Goal: Task Accomplishment & Management: Manage account settings

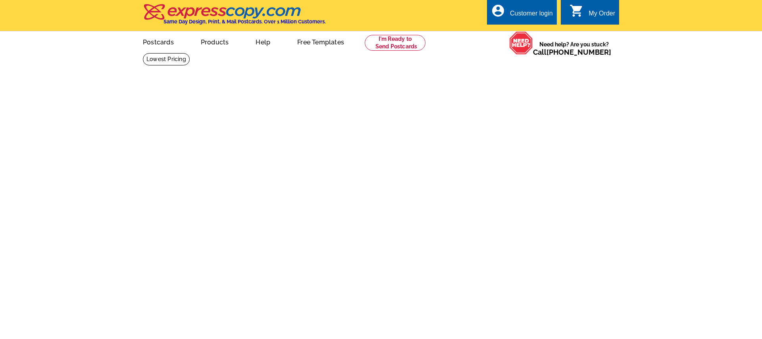
click at [529, 9] on link "account_circle Customer login" at bounding box center [522, 14] width 62 height 10
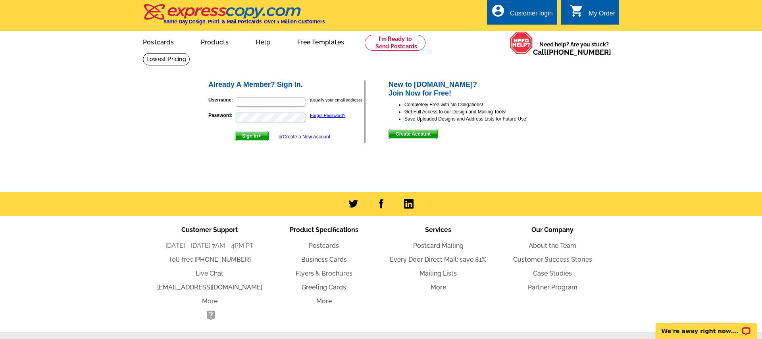
click at [249, 96] on form "Username: (usually your email address) Password: Forgot Password? Sign In or Cr…" at bounding box center [286, 117] width 156 height 48
click at [253, 101] on input "Username:" at bounding box center [270, 102] width 69 height 10
type input "nick@matadorsolutions.net"
click at [213, 135] on form "Username: nick@matadorsolutions.net (usually your email address) Password: Forg…" at bounding box center [286, 117] width 156 height 48
click at [581, 18] on link "0 shopping_cart My Order" at bounding box center [592, 14] width 46 height 10
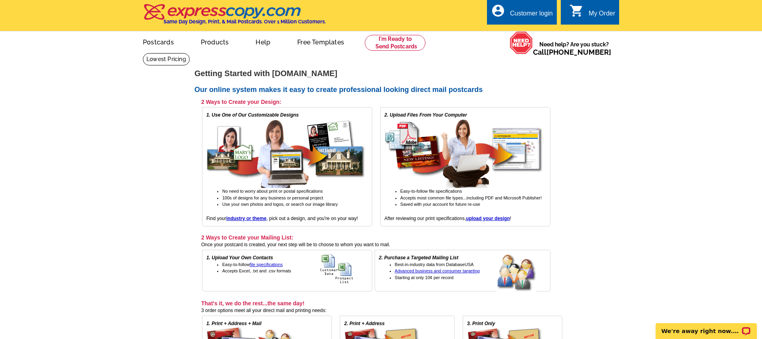
click at [526, 22] on div "account_circle Customer login" at bounding box center [522, 12] width 70 height 25
click at [532, 8] on div "account_circle Customer login" at bounding box center [522, 12] width 70 height 25
click at [519, 14] on div "Customer login" at bounding box center [531, 15] width 43 height 11
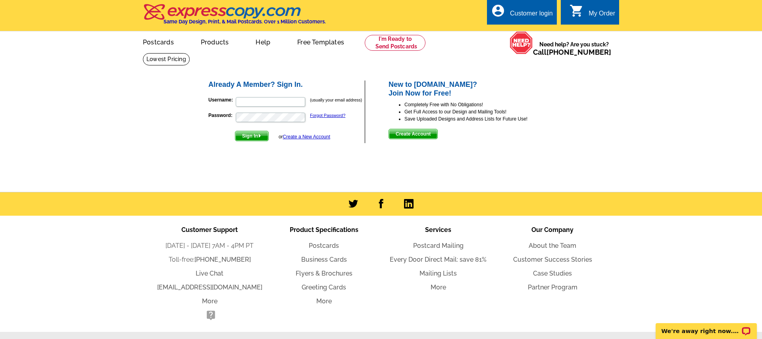
click at [318, 112] on p "Password: Forgot Password?" at bounding box center [286, 117] width 156 height 11
click at [322, 117] on link "Forgot Password?" at bounding box center [327, 115] width 35 height 5
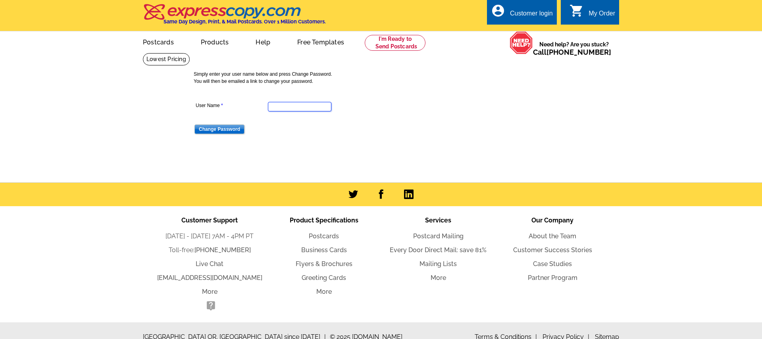
click at [308, 110] on input "User Name" at bounding box center [299, 107] width 63 height 10
type input "nick@matadorsolutions.net"
click at [225, 130] on input "Change Password" at bounding box center [219, 130] width 50 height 10
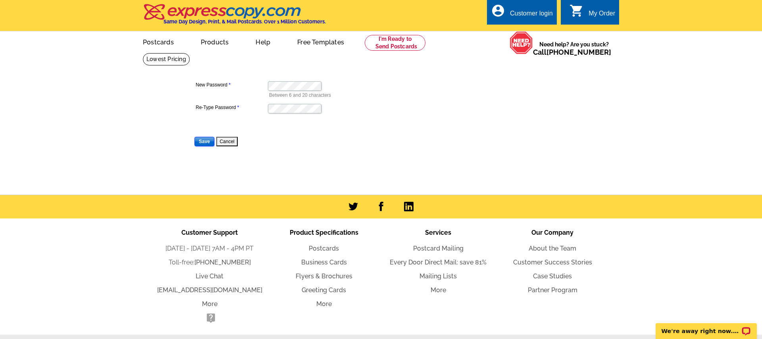
click at [208, 139] on input "Save" at bounding box center [204, 142] width 20 height 10
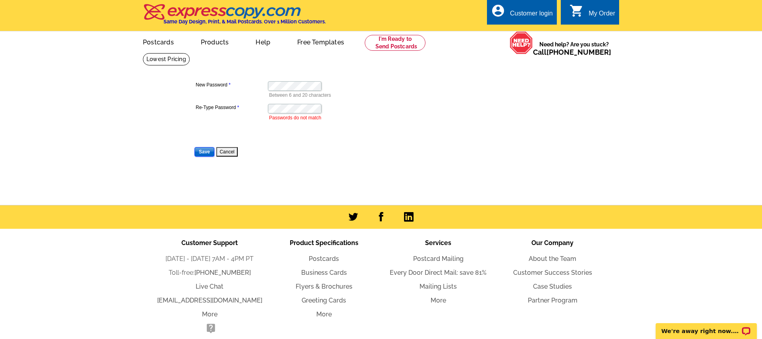
click at [195, 152] on input "Save" at bounding box center [204, 152] width 20 height 10
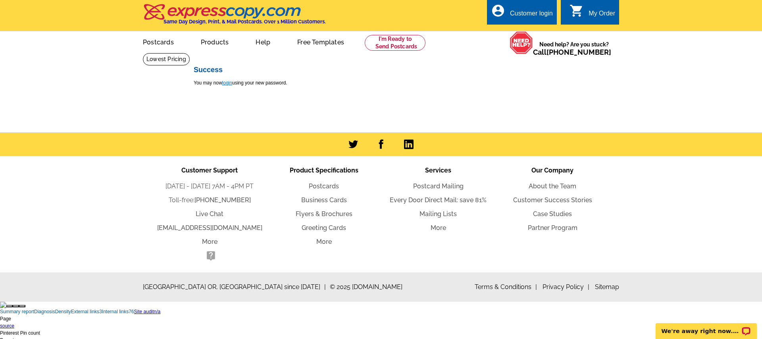
click at [232, 83] on link "login" at bounding box center [227, 83] width 10 height 6
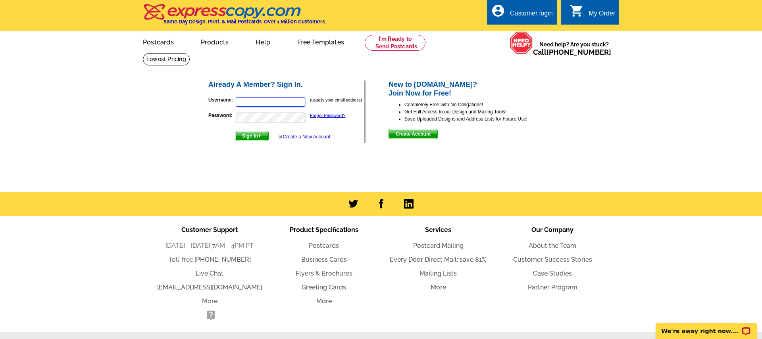
type input "[EMAIL_ADDRESS][DOMAIN_NAME]"
click at [248, 136] on span "Sign In" at bounding box center [251, 136] width 33 height 10
click at [250, 135] on span "Sign In" at bounding box center [251, 136] width 33 height 10
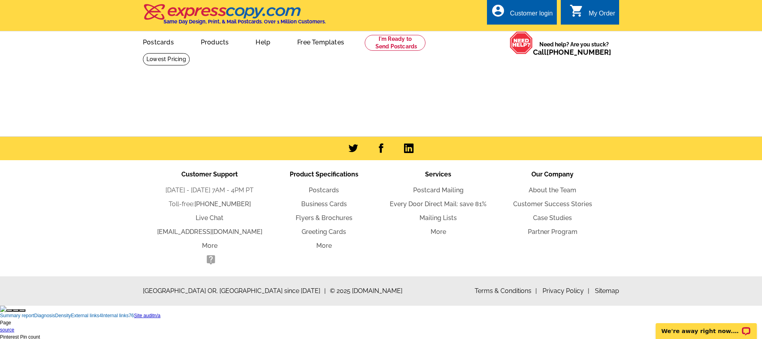
click at [522, 12] on div "Customer login" at bounding box center [531, 15] width 43 height 11
